Goal: Task Accomplishment & Management: Complete application form

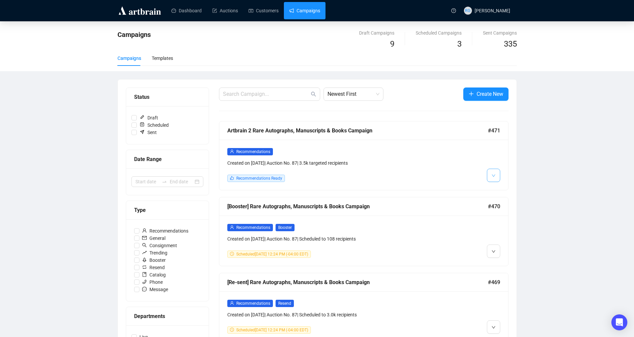
click at [493, 172] on span "button" at bounding box center [493, 175] width 4 height 8
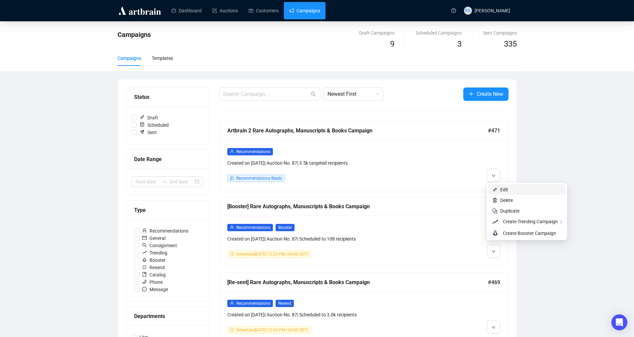
click at [501, 191] on span "Edit" at bounding box center [504, 189] width 8 height 5
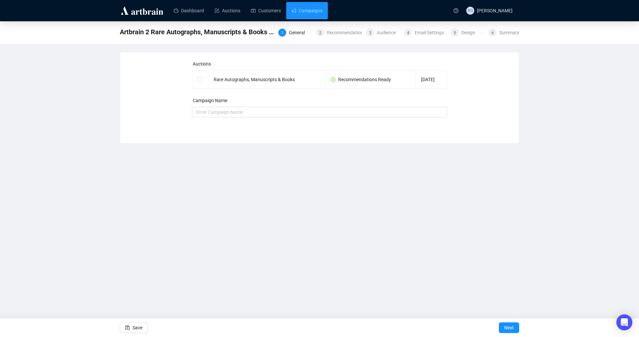
checkbox input "true"
type input "Artbrain 2 Rare Autographs, Manuscripts & Books Campaign"
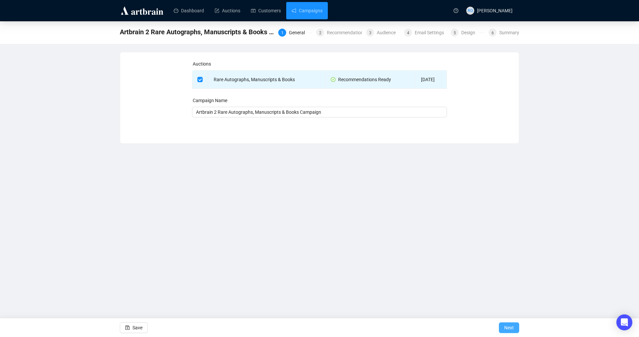
click at [513, 328] on span "Next" at bounding box center [509, 327] width 10 height 19
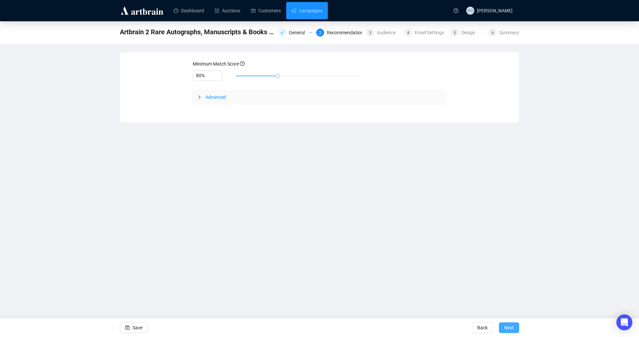
click at [513, 328] on span "Next" at bounding box center [509, 327] width 10 height 19
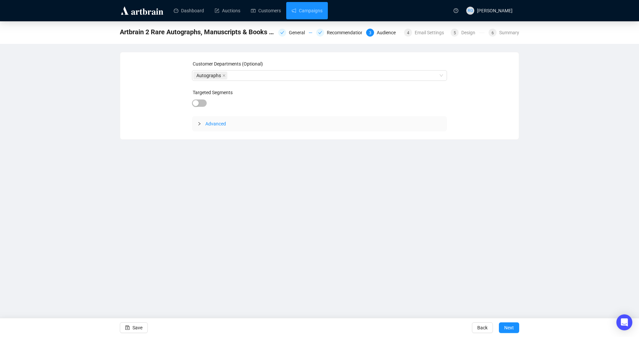
click at [513, 328] on span "Next" at bounding box center [509, 327] width 10 height 19
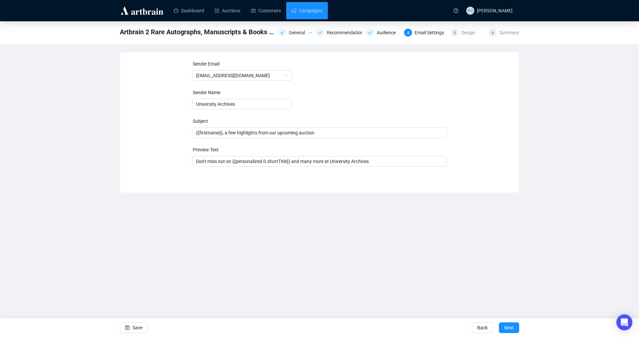
click at [513, 328] on span "Next" at bounding box center [509, 327] width 10 height 19
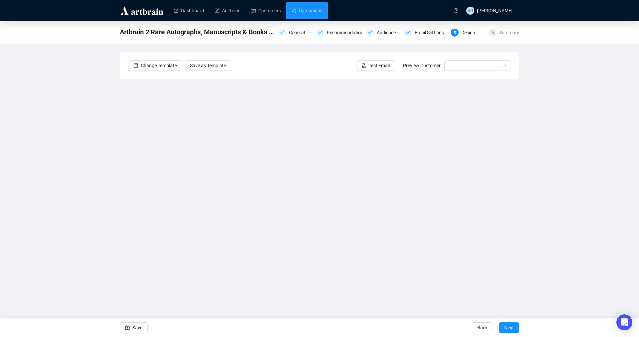
click at [513, 328] on span "Next" at bounding box center [509, 327] width 10 height 19
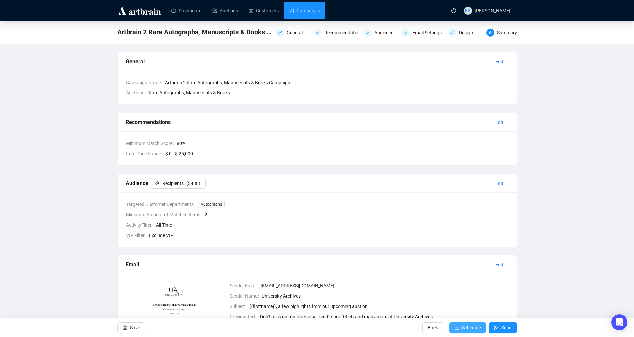
click at [469, 328] on span "Schedule" at bounding box center [471, 327] width 19 height 19
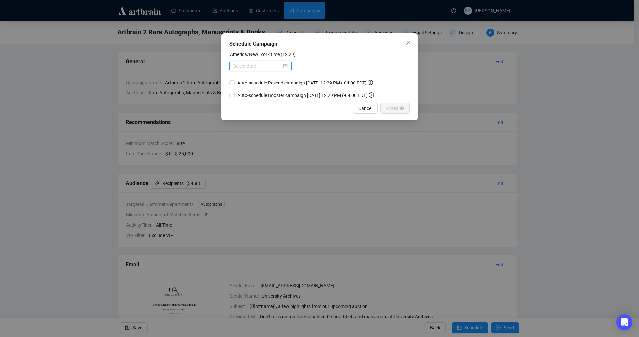
click at [254, 67] on input at bounding box center [257, 65] width 48 height 7
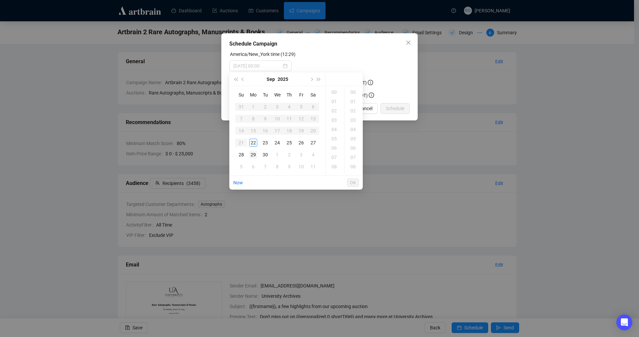
click at [255, 153] on div "29" at bounding box center [253, 155] width 8 height 8
click at [337, 170] on div "11" at bounding box center [335, 167] width 16 height 9
click at [356, 128] on div "04" at bounding box center [354, 129] width 16 height 9
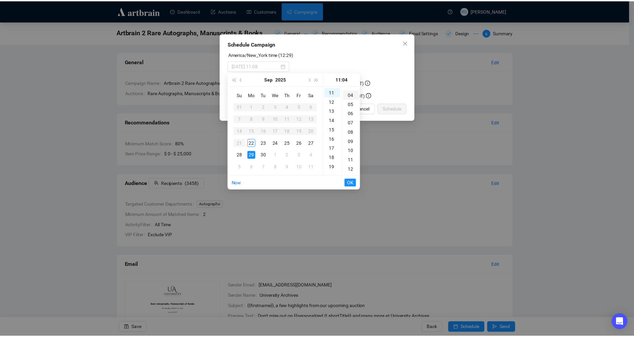
scroll to position [37, 0]
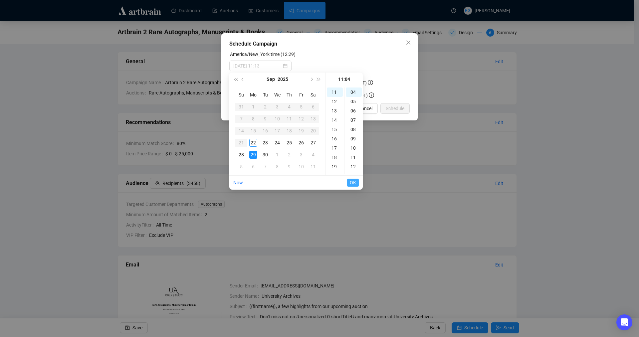
type input "[DATE] 11:04"
click at [355, 181] on span "OK" at bounding box center [353, 182] width 6 height 13
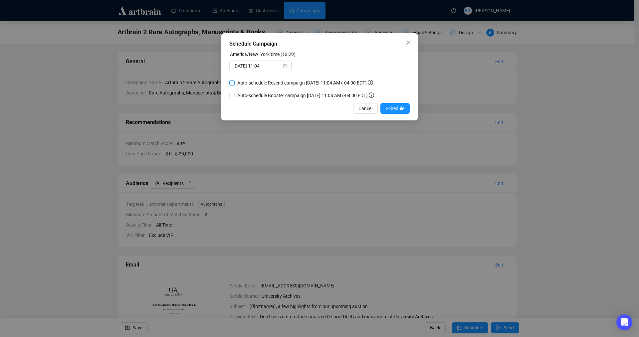
click at [232, 83] on input "Auto-schedule Resend campaign [DATE] 11:04 AM (-04:00 EDT)" at bounding box center [231, 82] width 5 height 5
checkbox input "true"
click at [233, 96] on input "Auto-schedule Booster campaign [DATE] 11:04 AM (-04:00 EDT)" at bounding box center [231, 95] width 5 height 5
checkbox input "true"
click at [392, 111] on span "Schedule" at bounding box center [394, 108] width 19 height 7
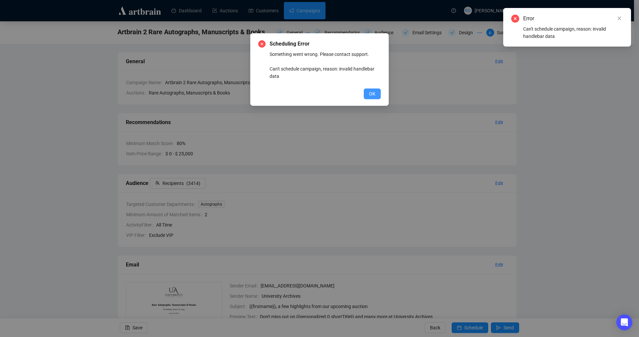
click at [375, 94] on span "OK" at bounding box center [372, 93] width 6 height 7
